Goal: Task Accomplishment & Management: Manage account settings

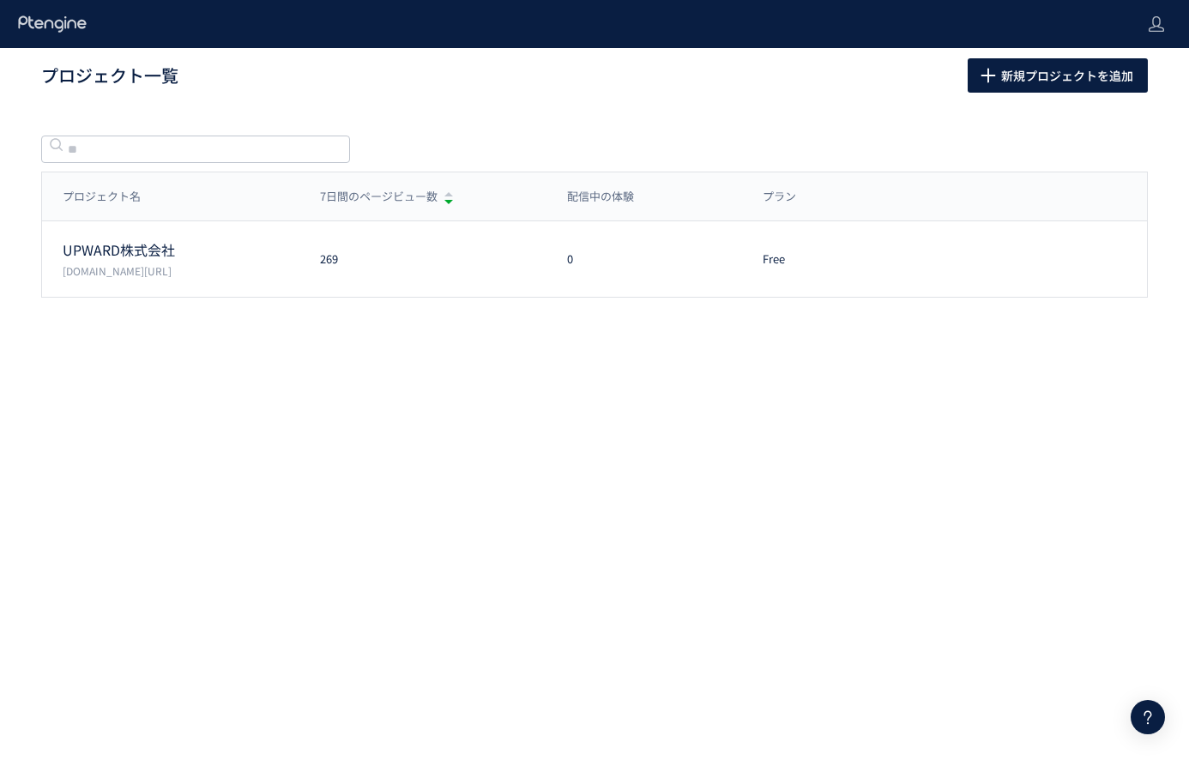
click at [1141, 30] on header at bounding box center [594, 24] width 1189 height 48
click at [1152, 31] on use at bounding box center [1156, 23] width 15 height 15
click at [1146, 102] on li "ログアウト" at bounding box center [1120, 94] width 127 height 27
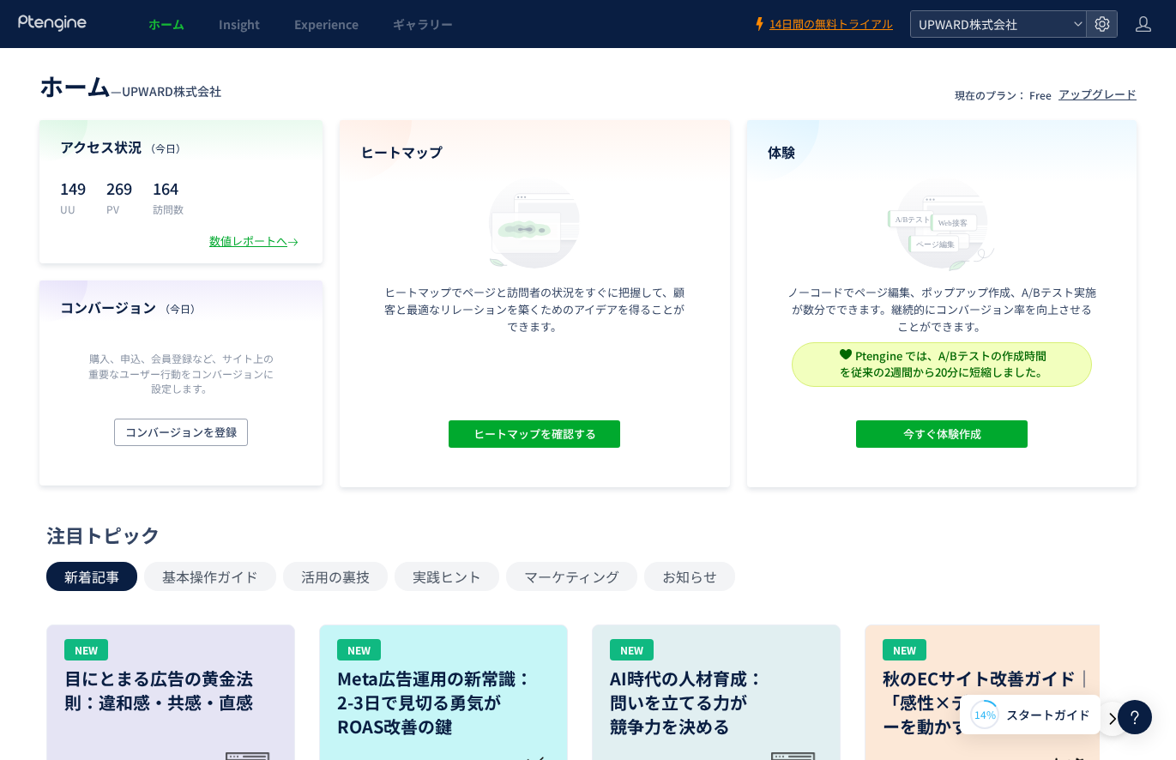
click at [1077, 25] on icon at bounding box center [1078, 24] width 10 height 10
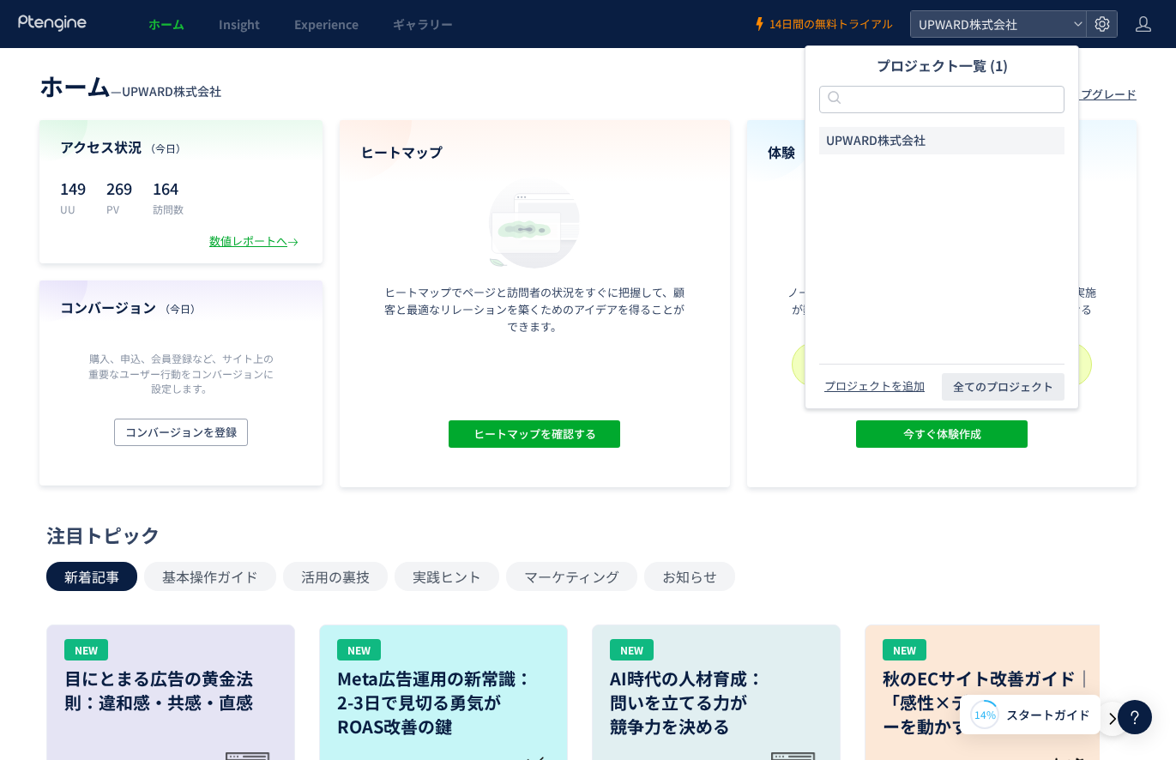
click at [847, 20] on span "14日間の無料トライアル" at bounding box center [831, 24] width 124 height 16
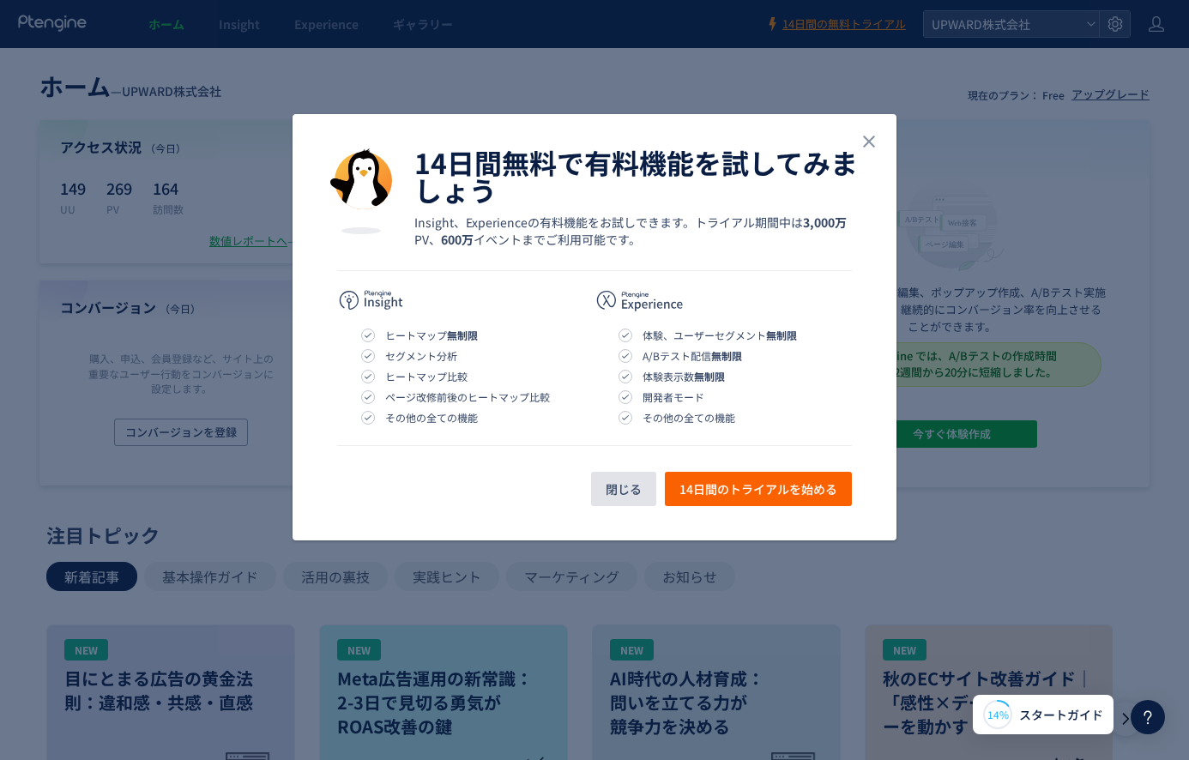
click at [606, 488] on span "閉じる" at bounding box center [624, 489] width 36 height 34
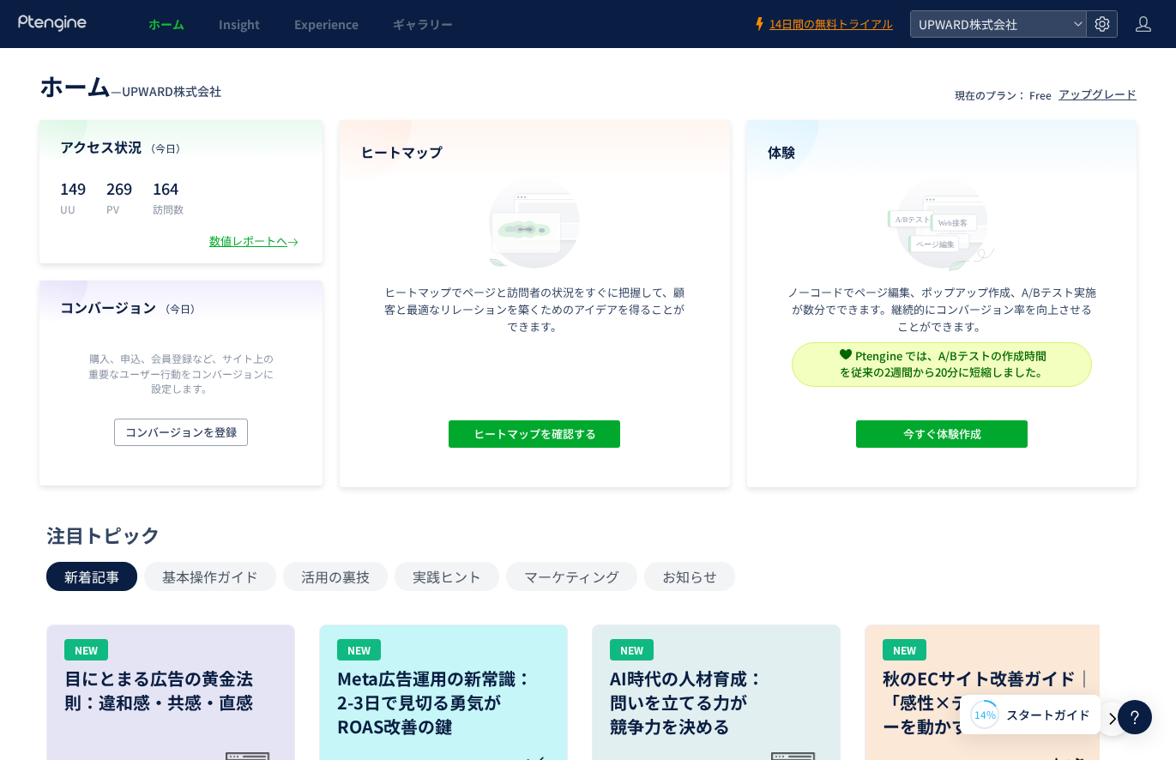
click at [1101, 23] on icon at bounding box center [1102, 23] width 17 height 17
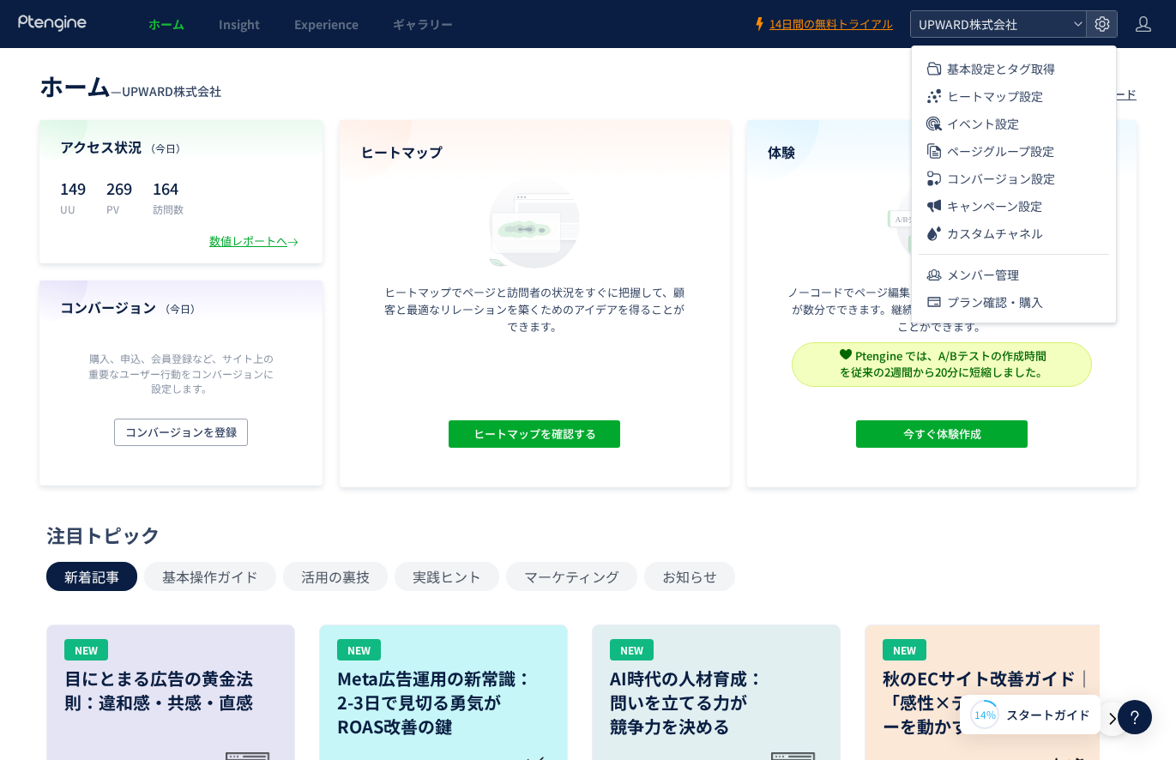
click at [1052, 24] on span "UPWARD株式会社" at bounding box center [990, 24] width 153 height 26
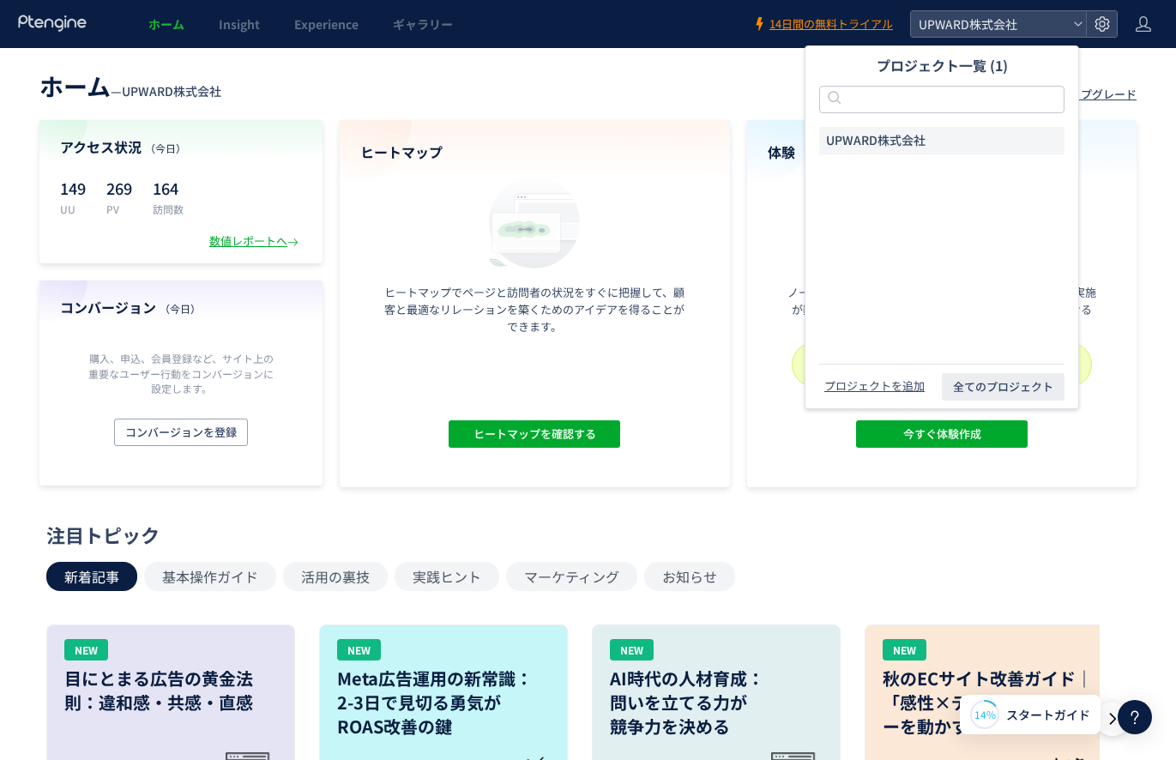
click at [948, 136] on li "UPWARD株式会社" at bounding box center [941, 140] width 245 height 27
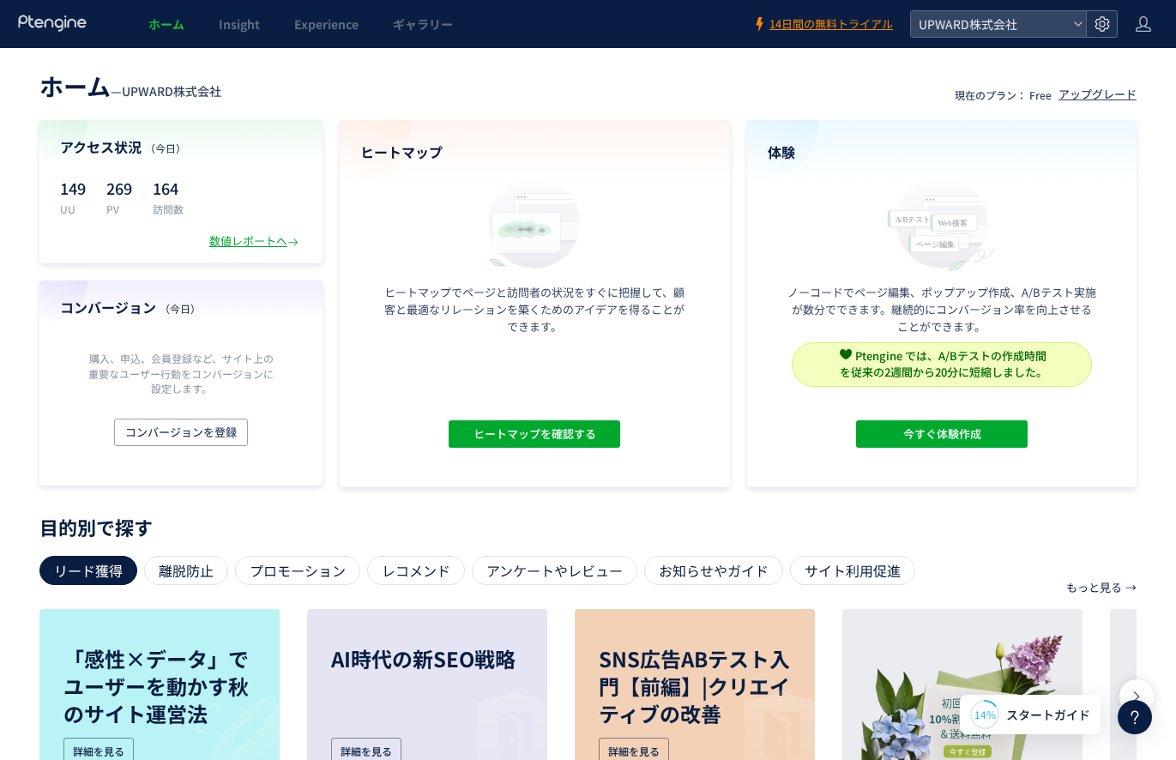
click at [1099, 27] on icon at bounding box center [1102, 23] width 17 height 17
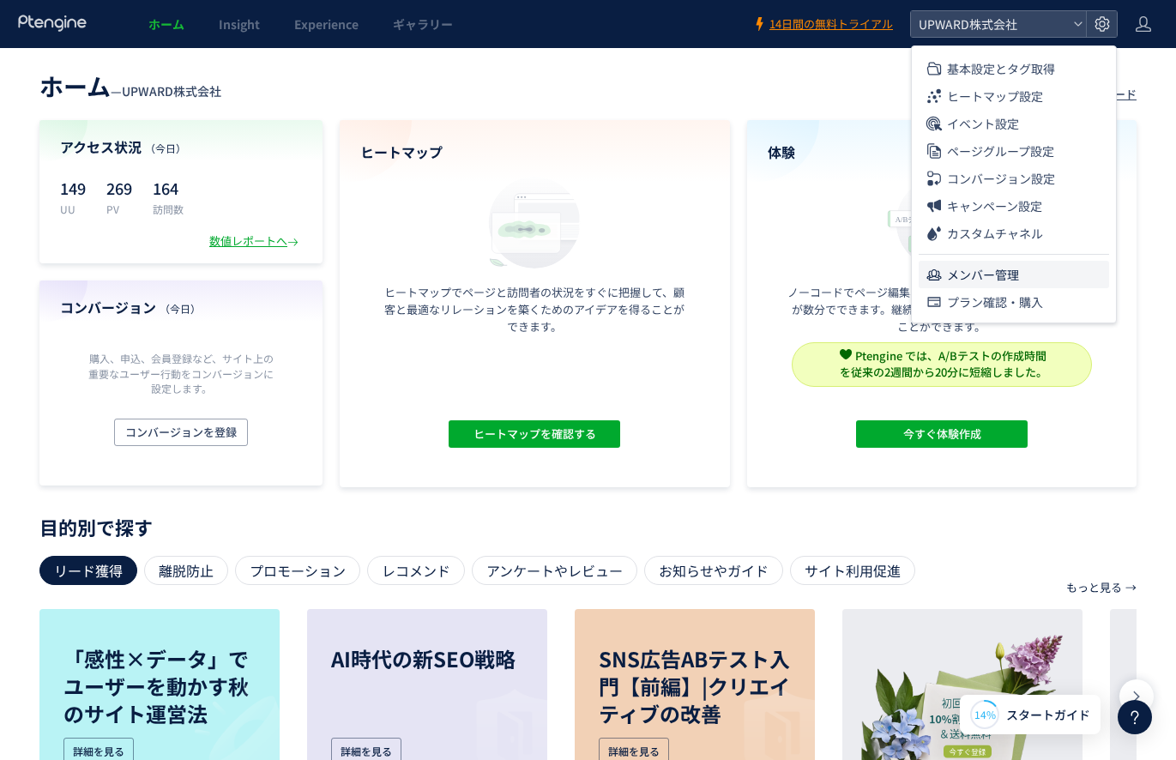
click at [998, 269] on span "メンバー管理" at bounding box center [983, 274] width 72 height 27
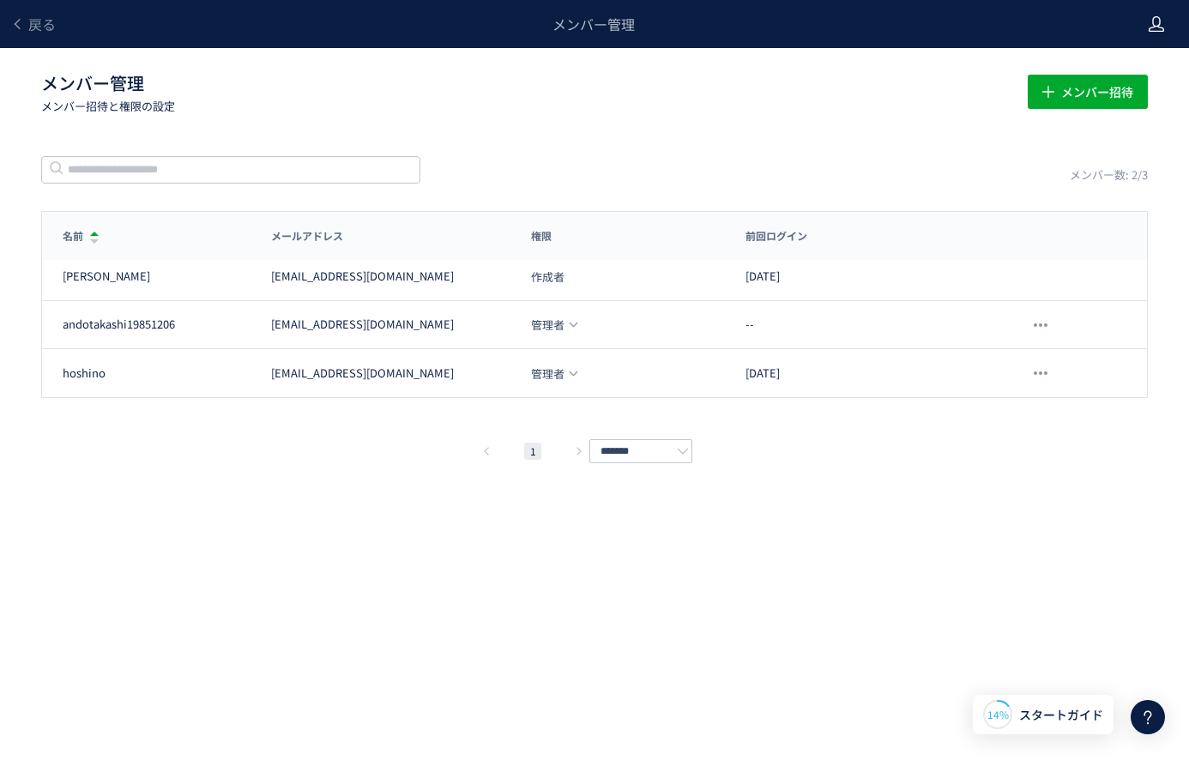
click at [1150, 27] on icon at bounding box center [1156, 23] width 17 height 17
click at [1118, 65] on span "アカウント設定" at bounding box center [1113, 67] width 84 height 17
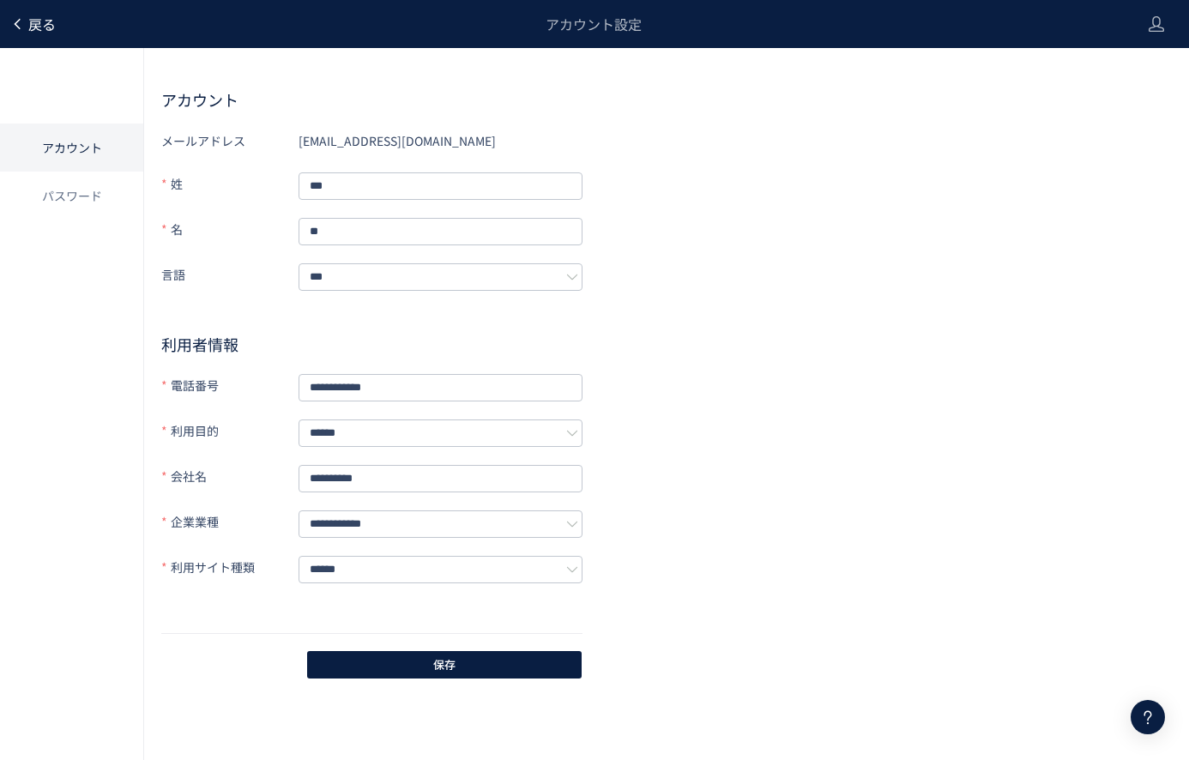
click at [42, 22] on span "戻る" at bounding box center [41, 24] width 27 height 21
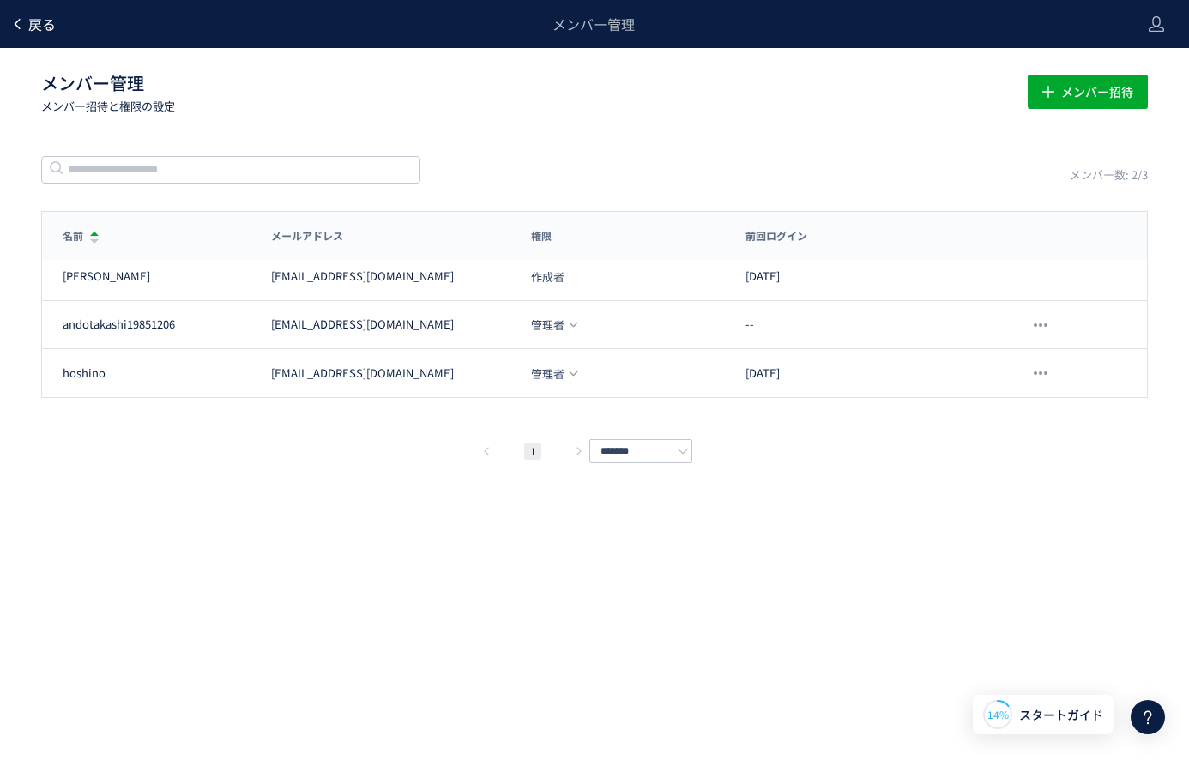
click at [46, 25] on span "戻る" at bounding box center [41, 24] width 27 height 21
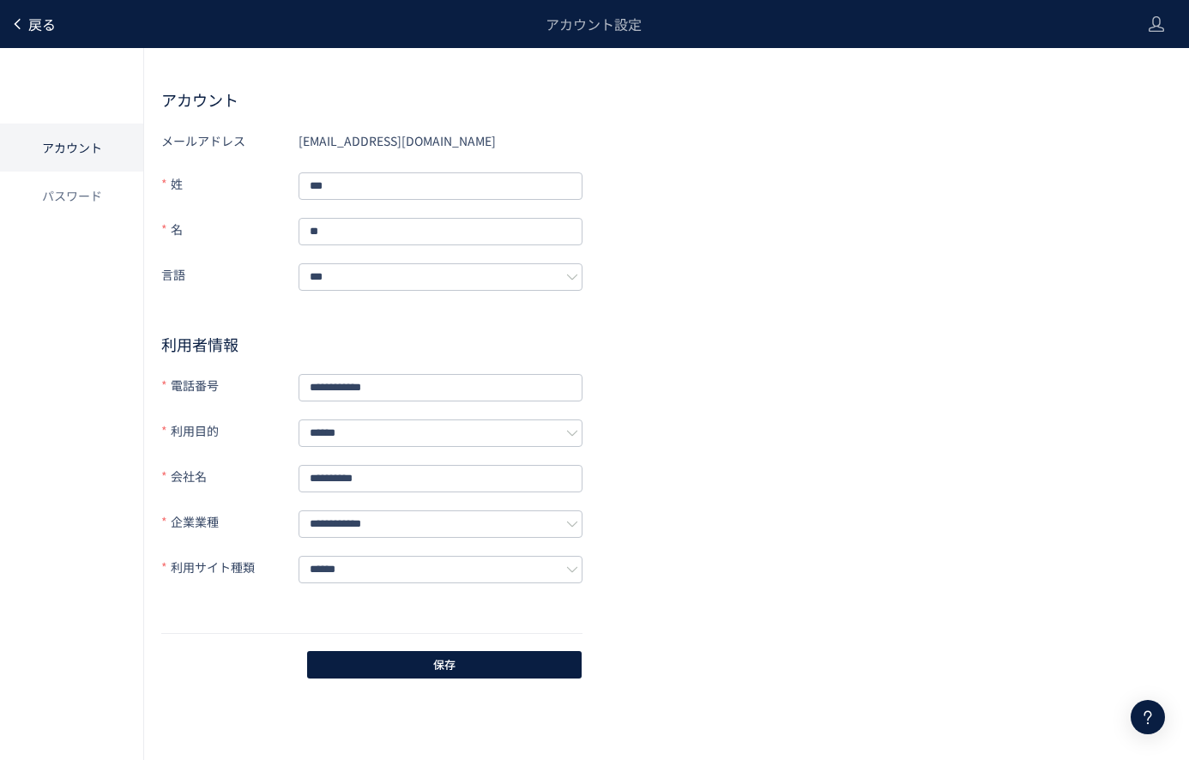
click at [47, 25] on span "戻る" at bounding box center [41, 24] width 27 height 21
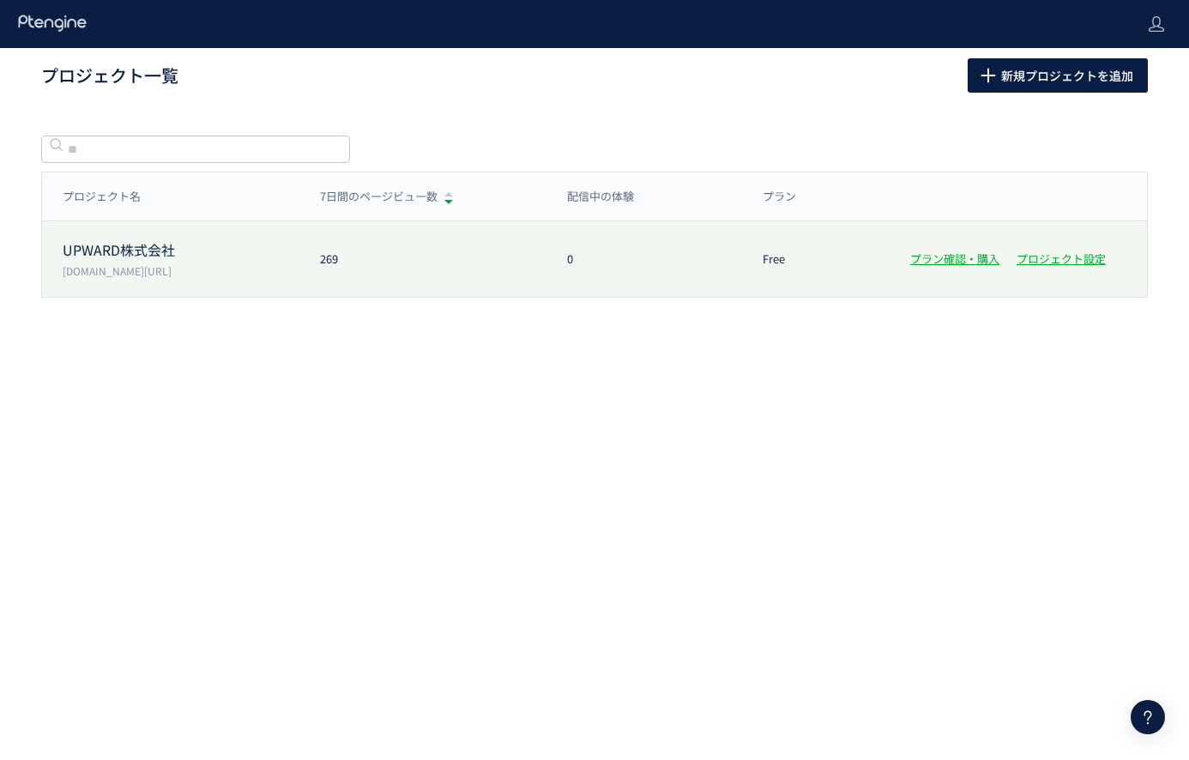
click at [136, 242] on p "UPWARD株式会社" at bounding box center [181, 250] width 237 height 20
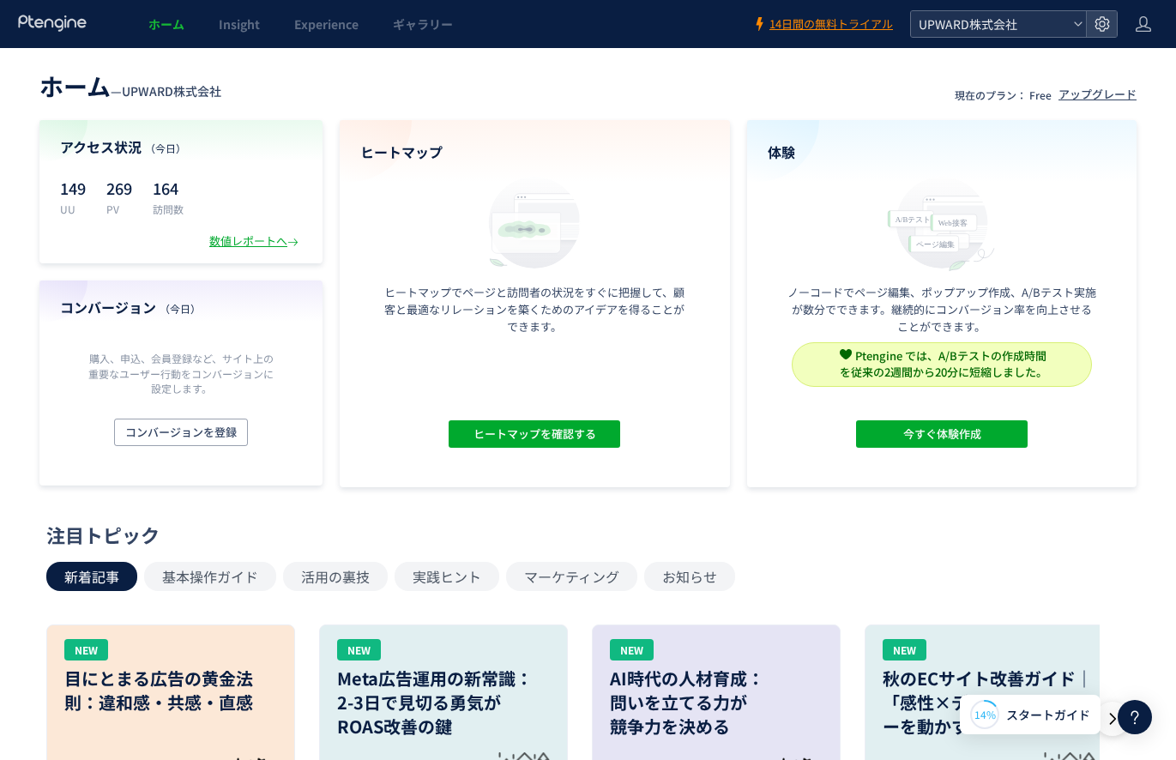
click at [1052, 19] on span "UPWARD株式会社" at bounding box center [990, 24] width 153 height 26
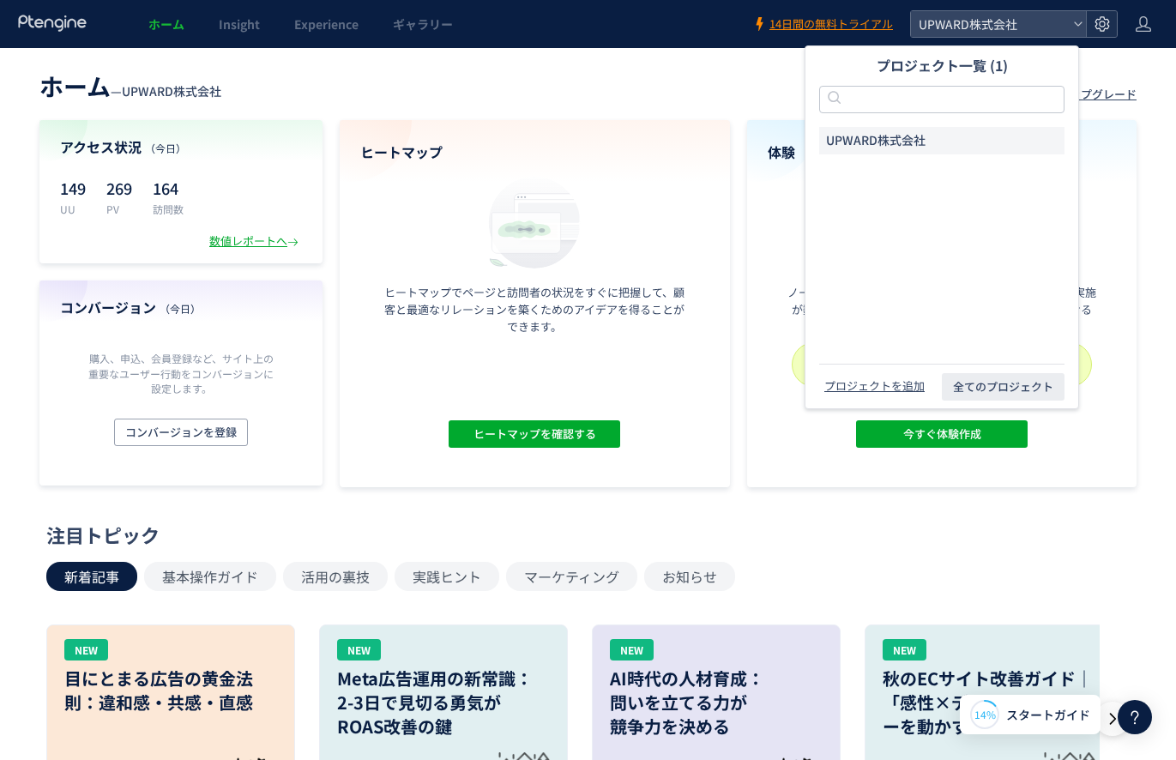
click at [1111, 27] on div at bounding box center [1101, 24] width 31 height 26
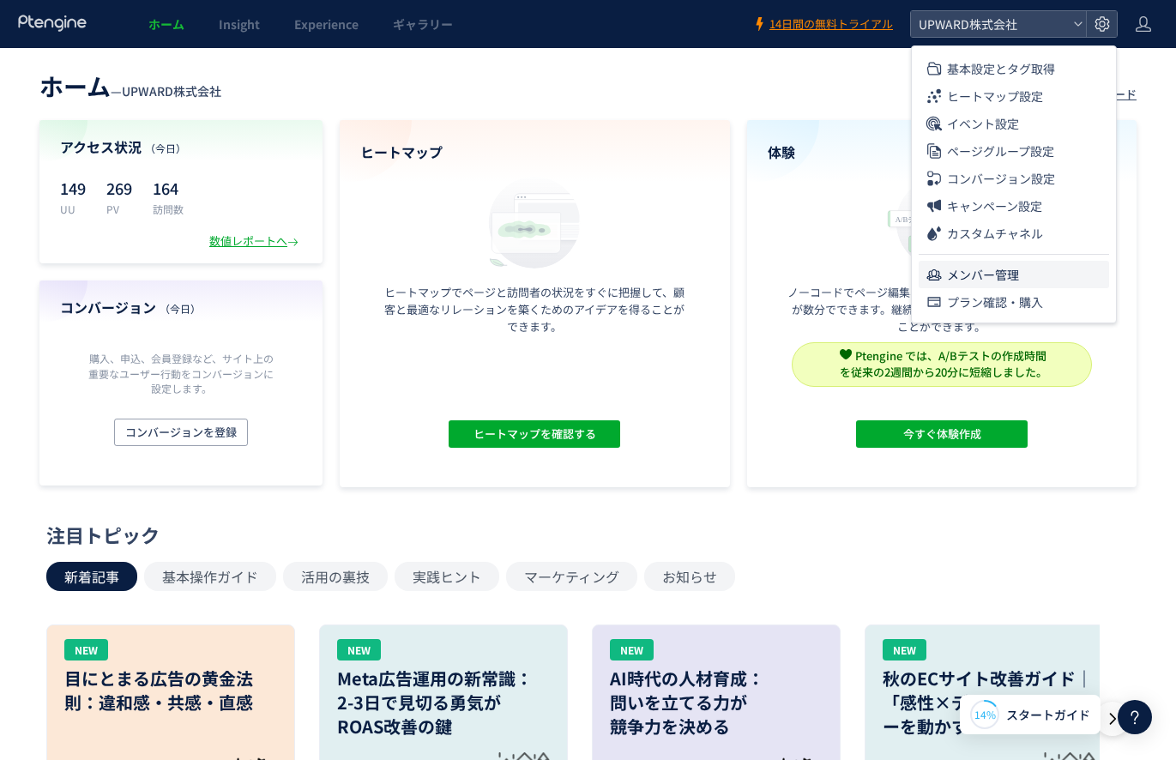
click at [957, 271] on span "メンバー管理" at bounding box center [983, 274] width 72 height 27
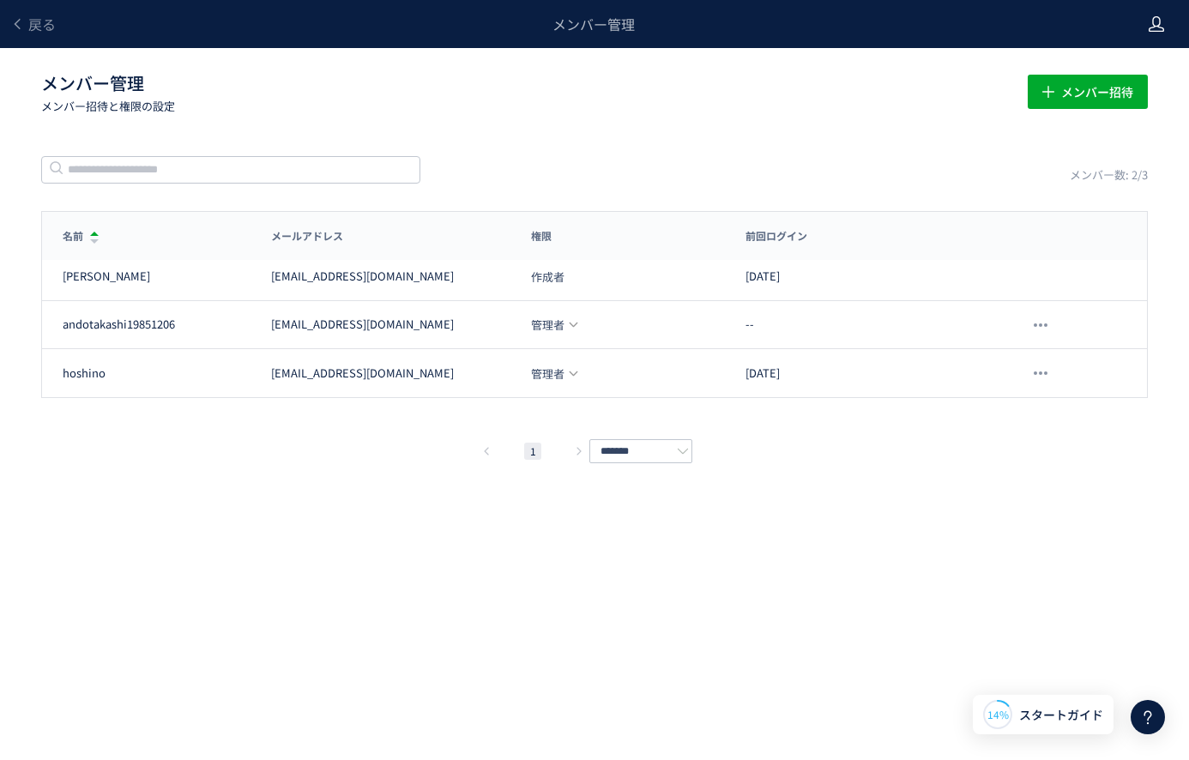
click at [1149, 29] on icon at bounding box center [1156, 23] width 17 height 17
click at [1113, 77] on li "アカウント設定" at bounding box center [1120, 67] width 127 height 27
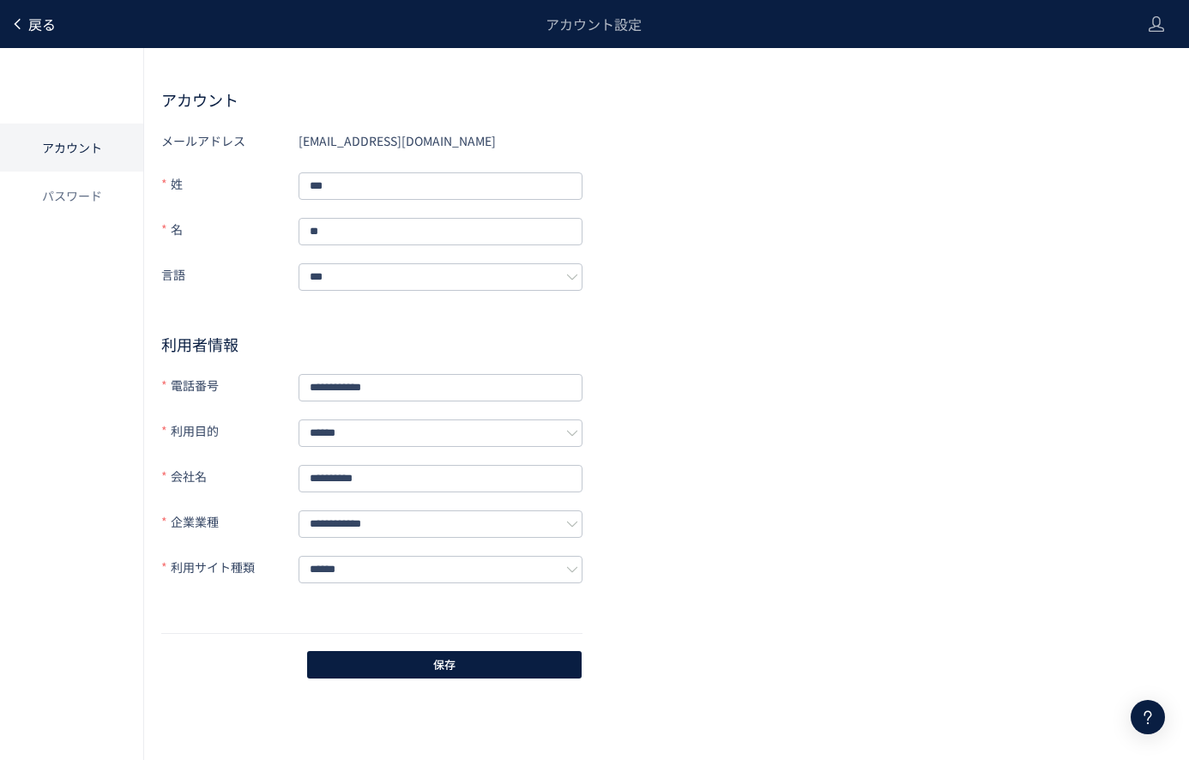
click at [25, 22] on link "戻る" at bounding box center [32, 25] width 45 height 20
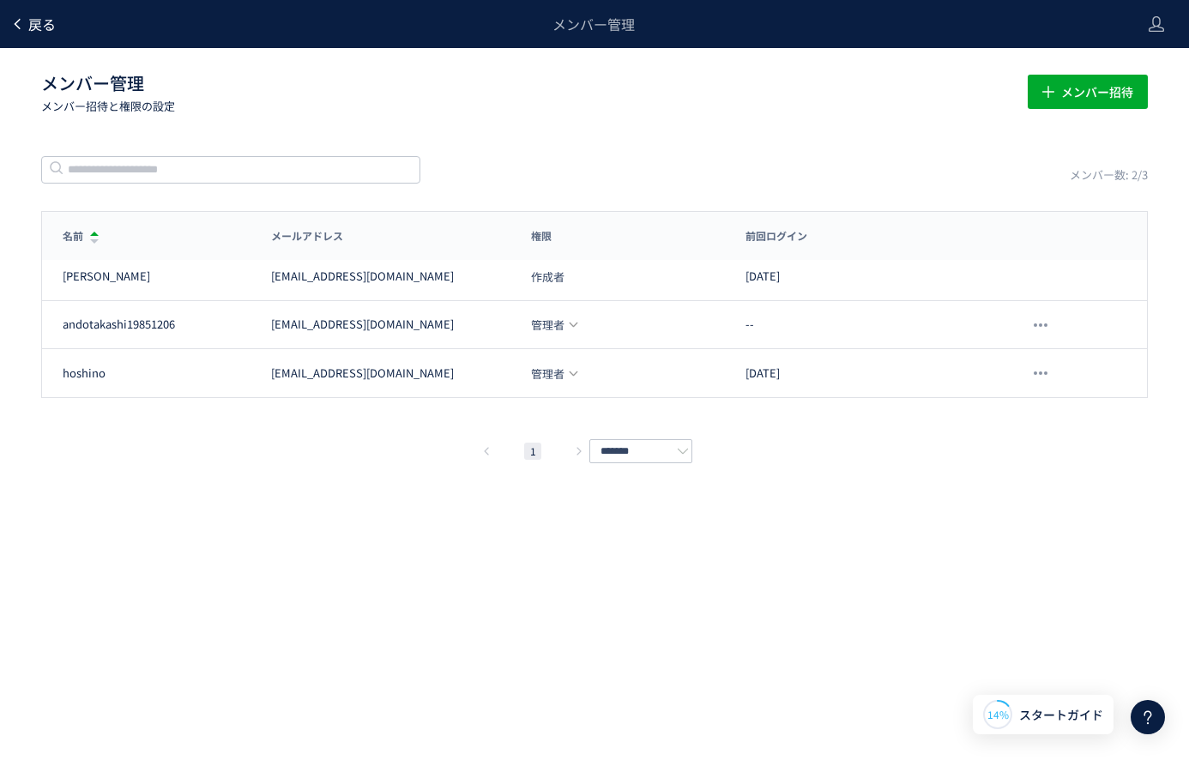
click at [29, 24] on span "戻る" at bounding box center [41, 24] width 27 height 21
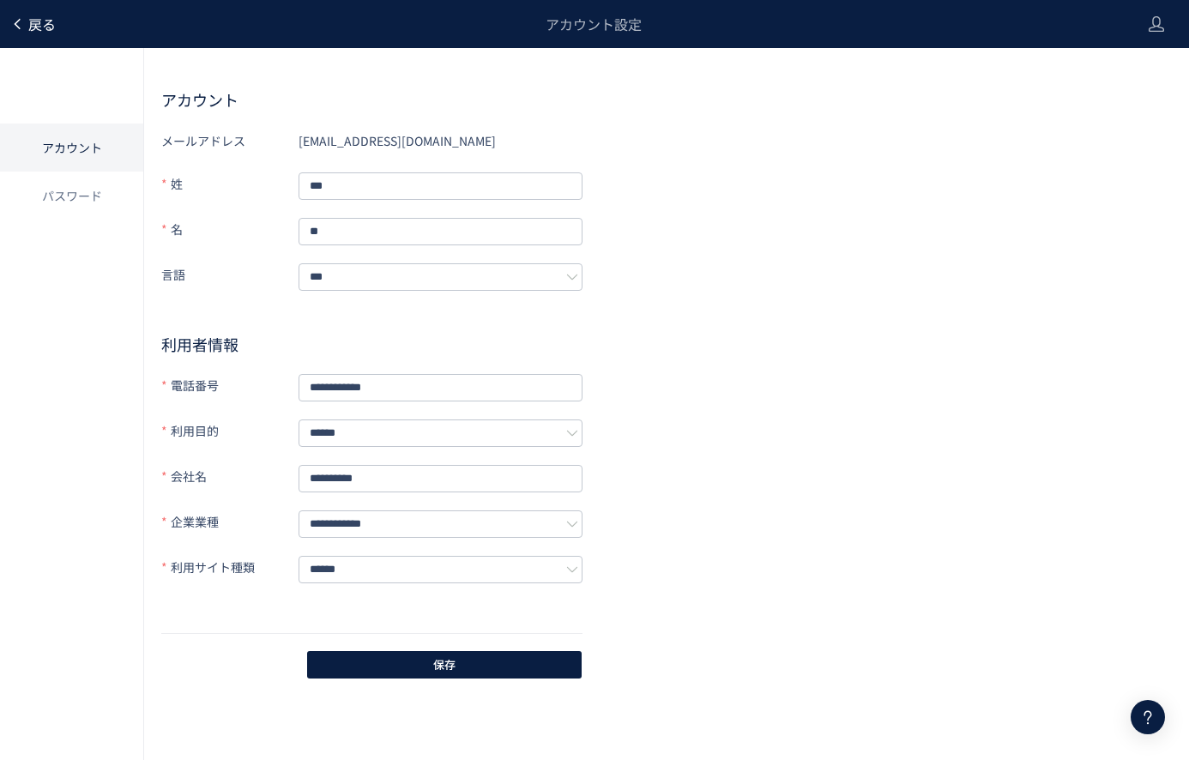
click at [45, 30] on span "戻る" at bounding box center [41, 24] width 27 height 21
click at [30, 28] on span "戻る" at bounding box center [41, 24] width 27 height 21
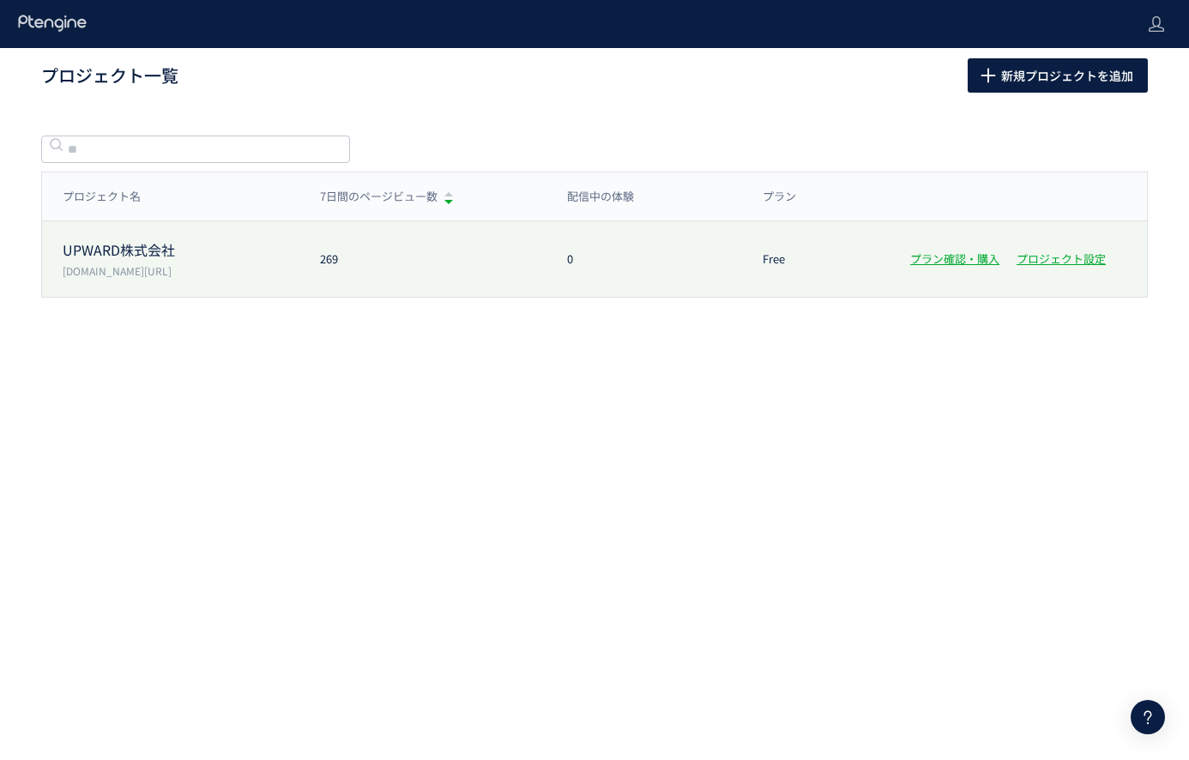
click at [171, 262] on div "UPWARD株式会社 [DOMAIN_NAME][URL]" at bounding box center [170, 259] width 257 height 38
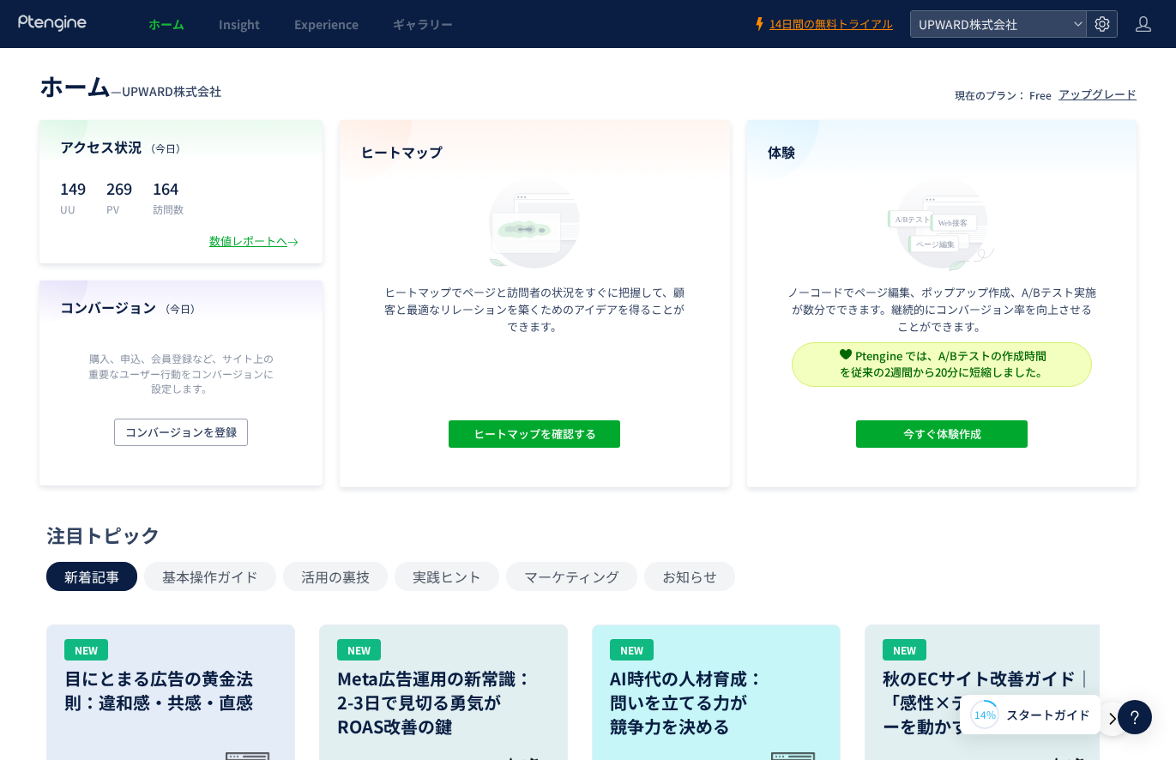
click at [1111, 30] on div at bounding box center [1101, 24] width 31 height 26
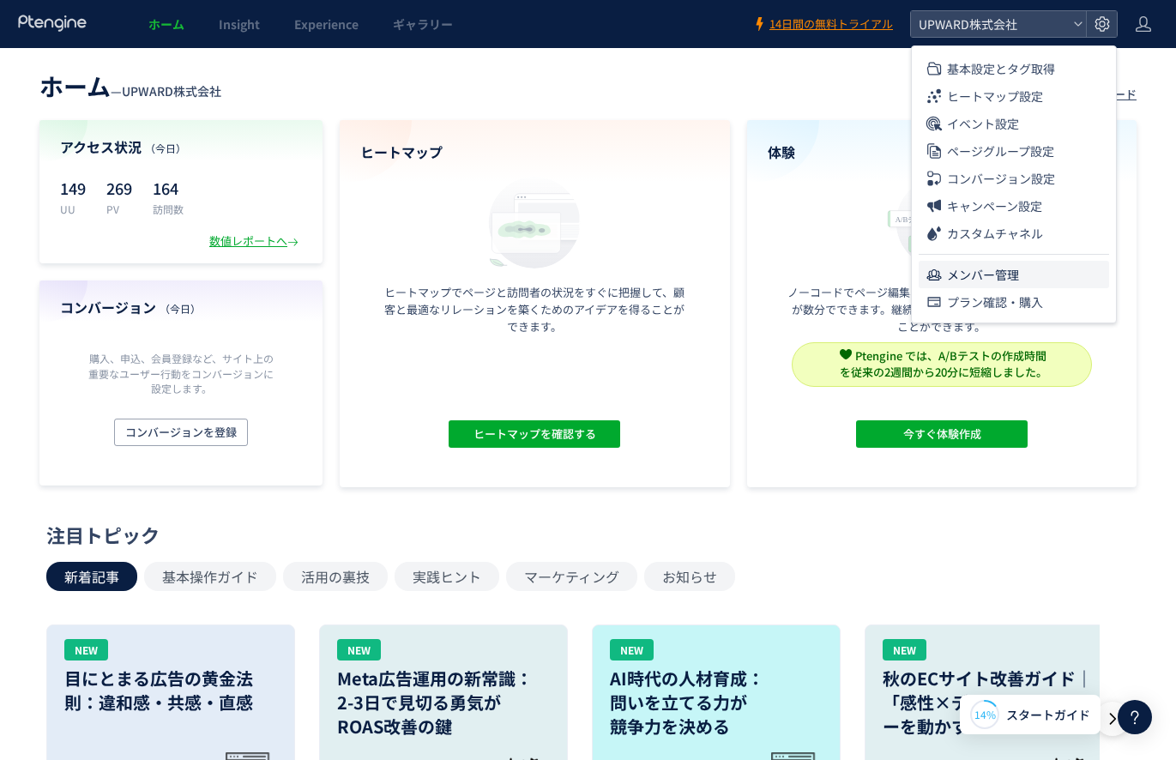
click at [986, 275] on span "メンバー管理" at bounding box center [983, 274] width 72 height 27
